Goal: Book appointment/travel/reservation

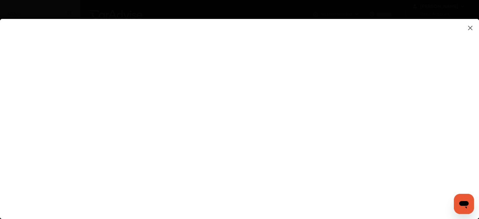
click at [284, 167] on flutter-view at bounding box center [239, 112] width 479 height 187
type input "**********"
click at [302, 192] on flutter-view at bounding box center [239, 112] width 479 height 187
click at [297, 89] on flutter-view at bounding box center [239, 112] width 479 height 187
click at [200, 94] on flutter-view at bounding box center [239, 112] width 479 height 187
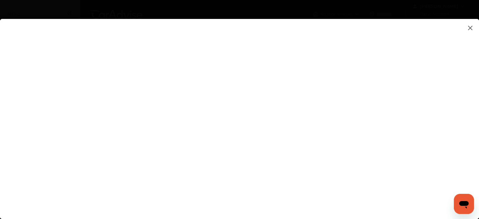
click at [283, 91] on flutter-view at bounding box center [239, 112] width 479 height 187
type input "**********"
click at [405, 125] on flutter-view at bounding box center [239, 112] width 479 height 187
click at [412, 75] on flutter-view at bounding box center [239, 112] width 479 height 187
click at [283, 57] on flutter-view at bounding box center [239, 112] width 479 height 187
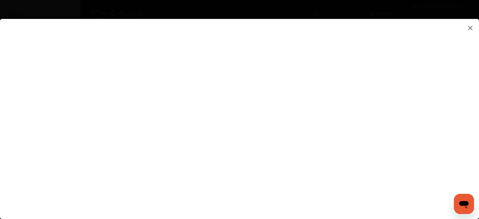
click at [410, 125] on flutter-view at bounding box center [239, 112] width 479 height 187
click at [472, 27] on img at bounding box center [470, 28] width 8 height 8
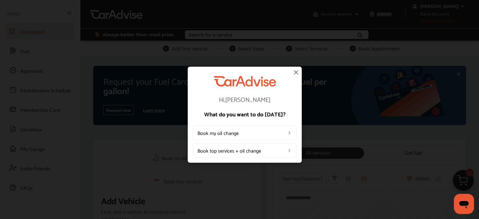
click at [295, 74] on img at bounding box center [296, 72] width 8 height 8
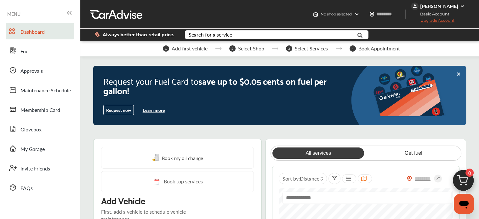
click at [458, 72] on icon at bounding box center [458, 73] width 5 height 5
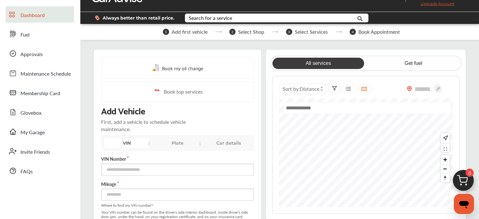
scroll to position [31, 0]
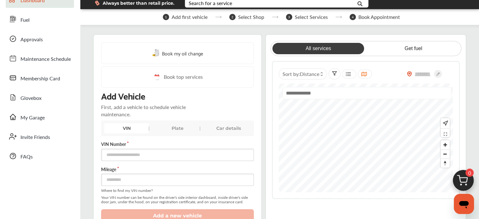
click at [176, 51] on span "Book my oil change" at bounding box center [182, 53] width 41 height 8
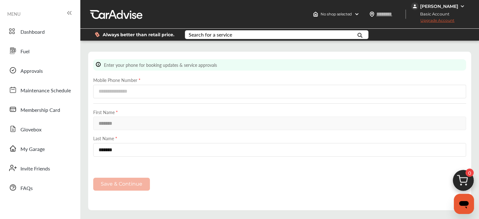
click at [70, 12] on icon at bounding box center [69, 13] width 8 height 8
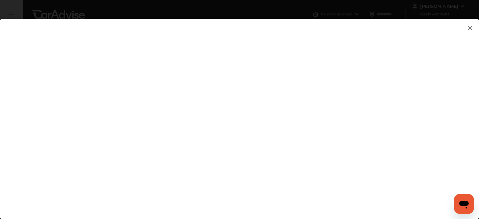
click at [468, 26] on img at bounding box center [470, 28] width 8 height 8
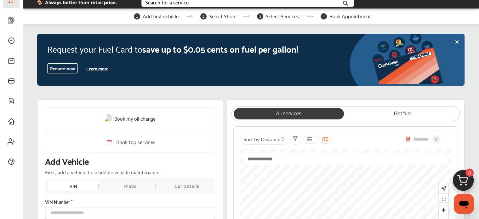
scroll to position [31, 0]
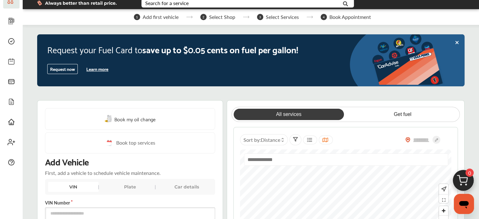
click at [286, 112] on link "All services" at bounding box center [288, 114] width 110 height 11
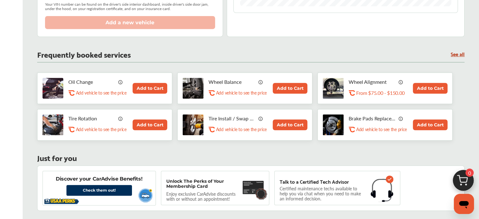
scroll to position [283, 0]
click at [260, 116] on img at bounding box center [260, 117] width 5 height 5
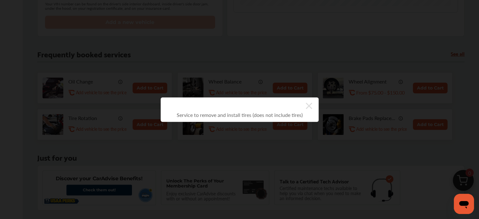
click at [310, 104] on icon at bounding box center [309, 106] width 6 height 10
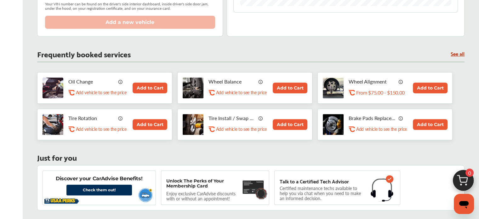
click at [454, 53] on link "See all" at bounding box center [457, 53] width 14 height 5
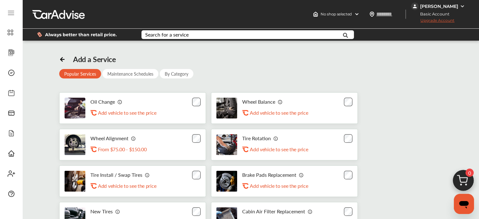
click at [128, 74] on div "Maintenance Schedules" at bounding box center [130, 73] width 56 height 9
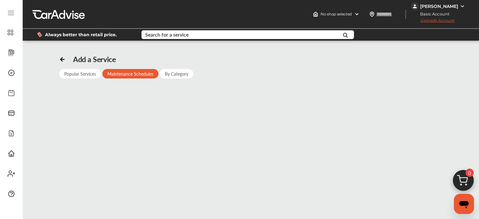
click at [70, 74] on div "Popular Services" at bounding box center [80, 73] width 42 height 9
